Goal: Task Accomplishment & Management: Manage account settings

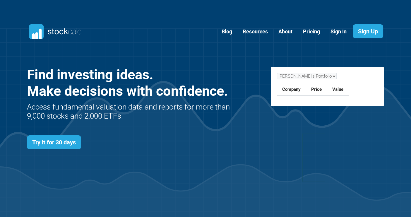
scroll to position [254, 374]
click at [163, 47] on div "Blog Sign Up" at bounding box center [206, 31] width 366 height 33
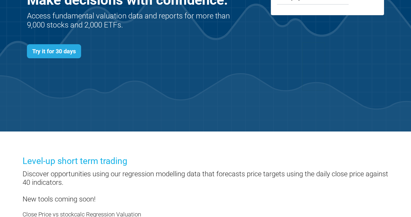
scroll to position [0, 0]
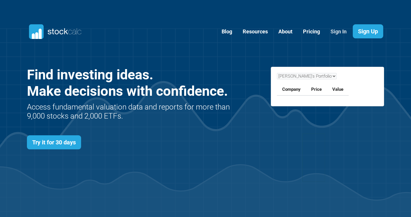
click at [335, 31] on link "Sign In" at bounding box center [338, 32] width 25 height 14
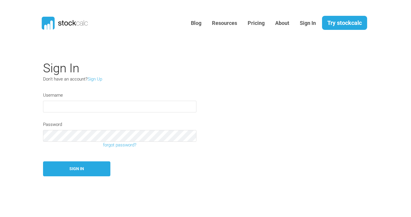
click at [82, 106] on input "text" at bounding box center [119, 107] width 153 height 12
type input "briand"
click at [43, 161] on button "Sign In" at bounding box center [76, 168] width 67 height 15
